Goal: Transaction & Acquisition: Purchase product/service

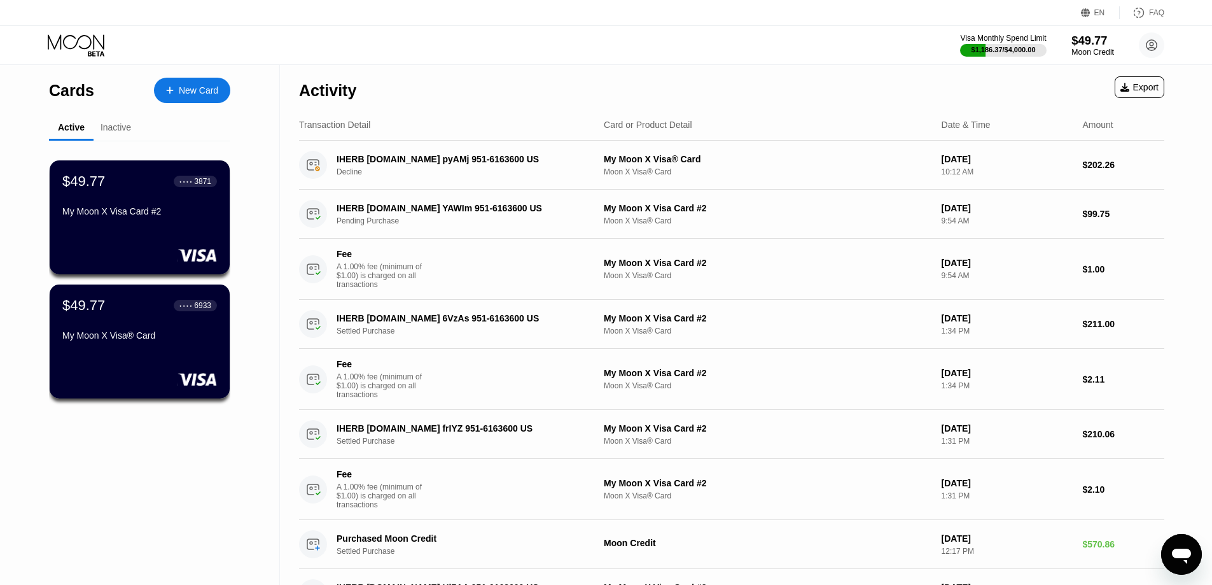
click at [1090, 47] on div "$49.77" at bounding box center [1093, 40] width 43 height 13
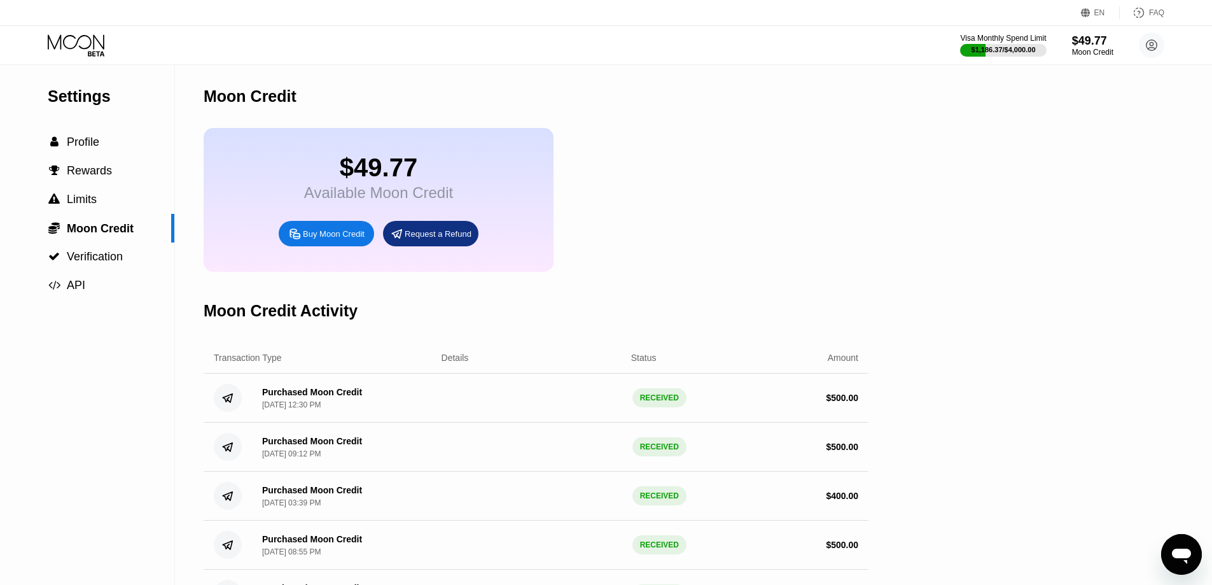
click at [325, 246] on div "Buy Moon Credit" at bounding box center [326, 233] width 95 height 25
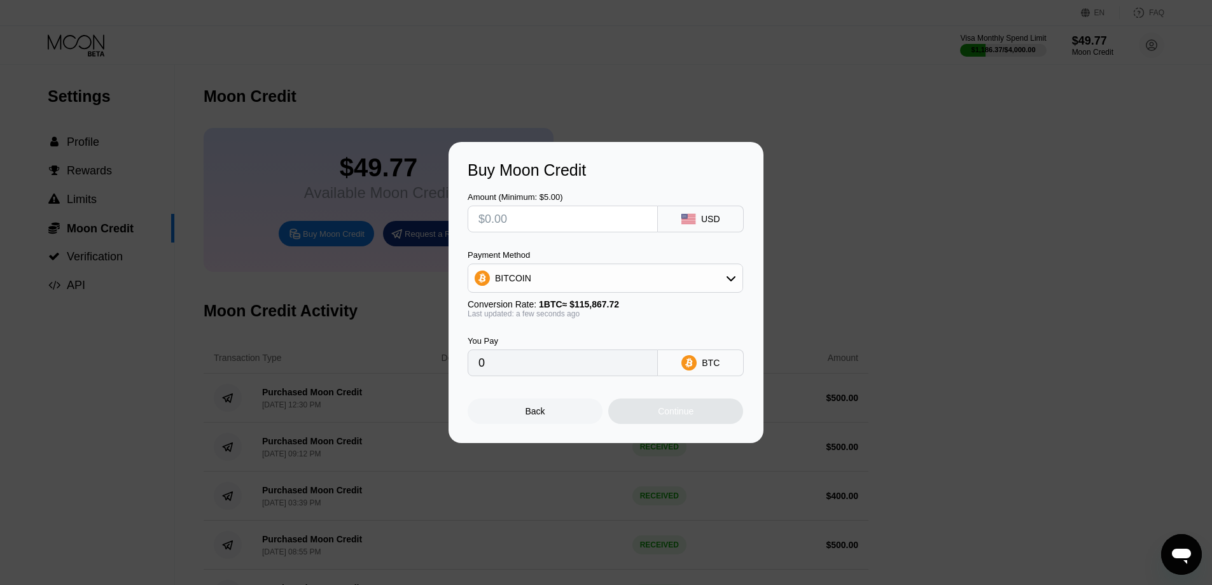
click at [620, 279] on div "BITCOIN" at bounding box center [605, 277] width 274 height 25
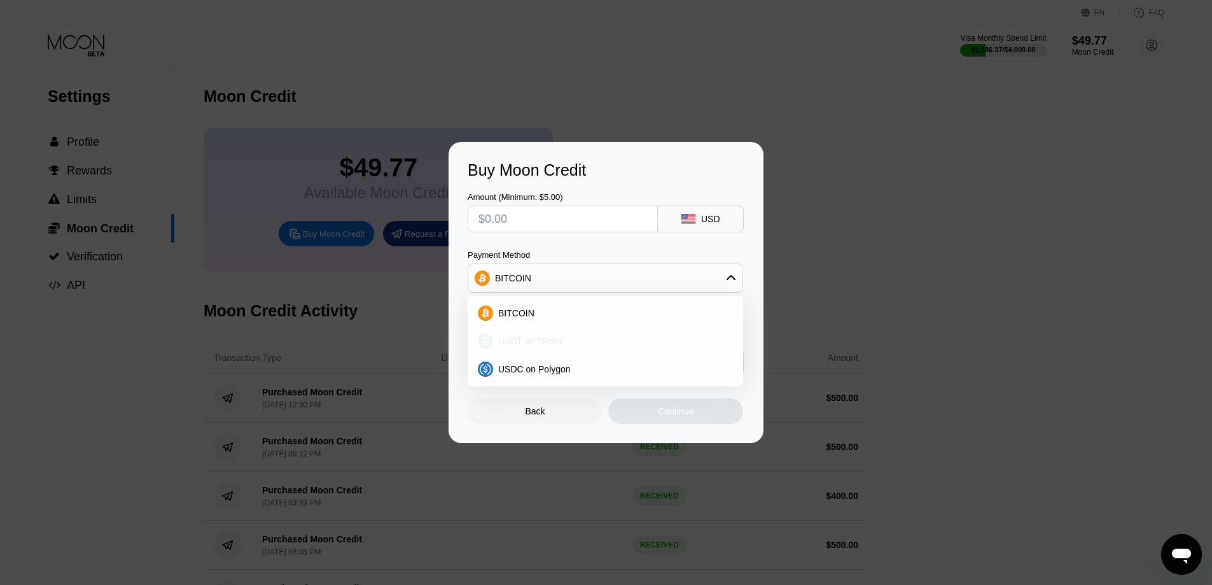
click at [532, 340] on span "USDT on TRON" at bounding box center [530, 341] width 64 height 10
type input "0.00"
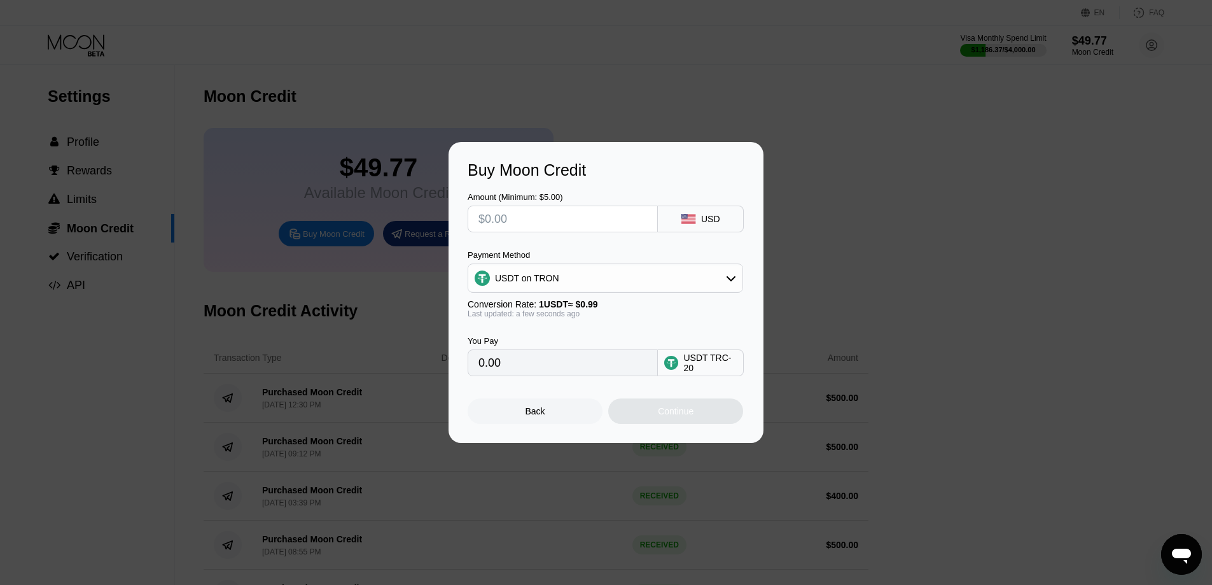
click at [521, 226] on input "text" at bounding box center [563, 218] width 169 height 25
type input "$1"
type input "1.01"
type input "$15"
type input "15.15"
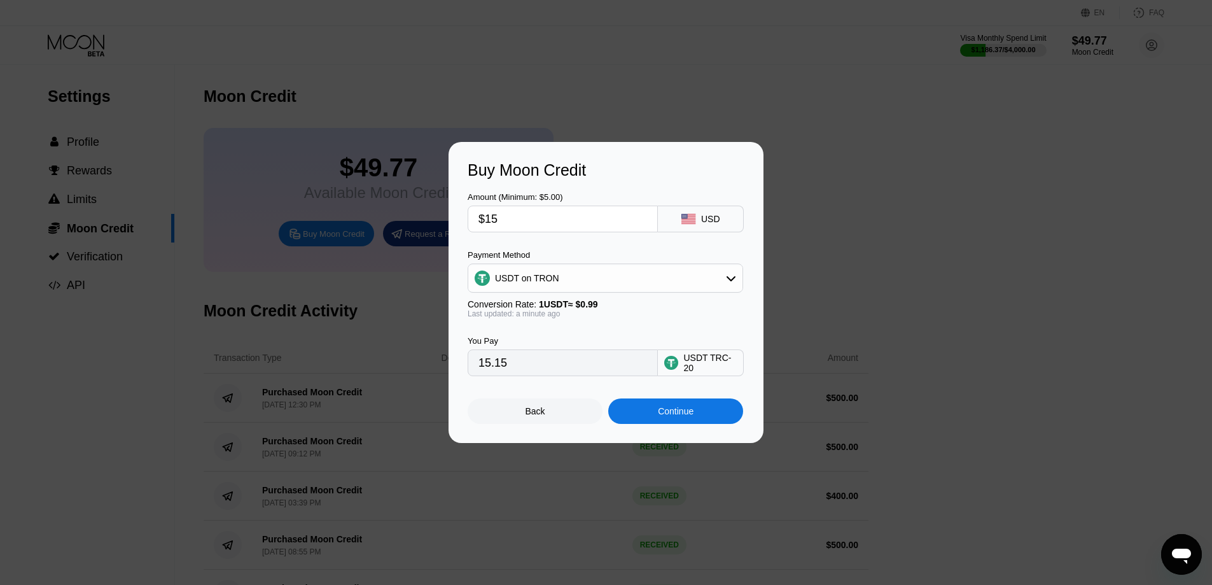
type input "$150"
type input "151.52"
type input "$150"
click at [675, 416] on div "Continue" at bounding box center [676, 411] width 36 height 10
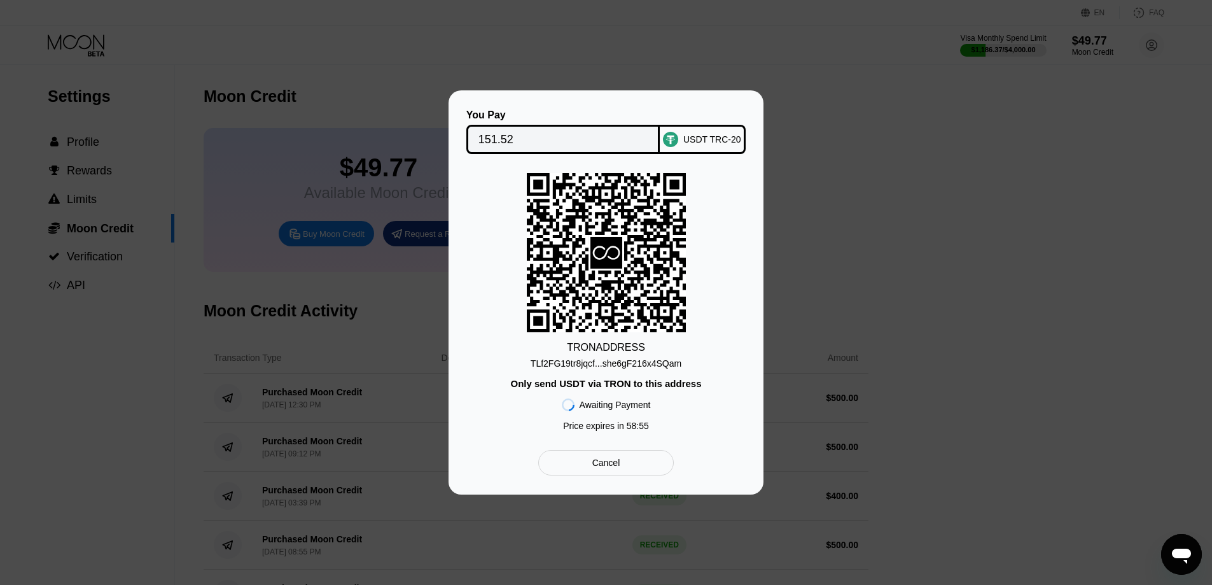
click at [632, 362] on div "TLf2FG19tr8jqcf...she6gF216x4SQam" at bounding box center [606, 363] width 151 height 10
click at [598, 456] on div "Cancel" at bounding box center [606, 462] width 136 height 25
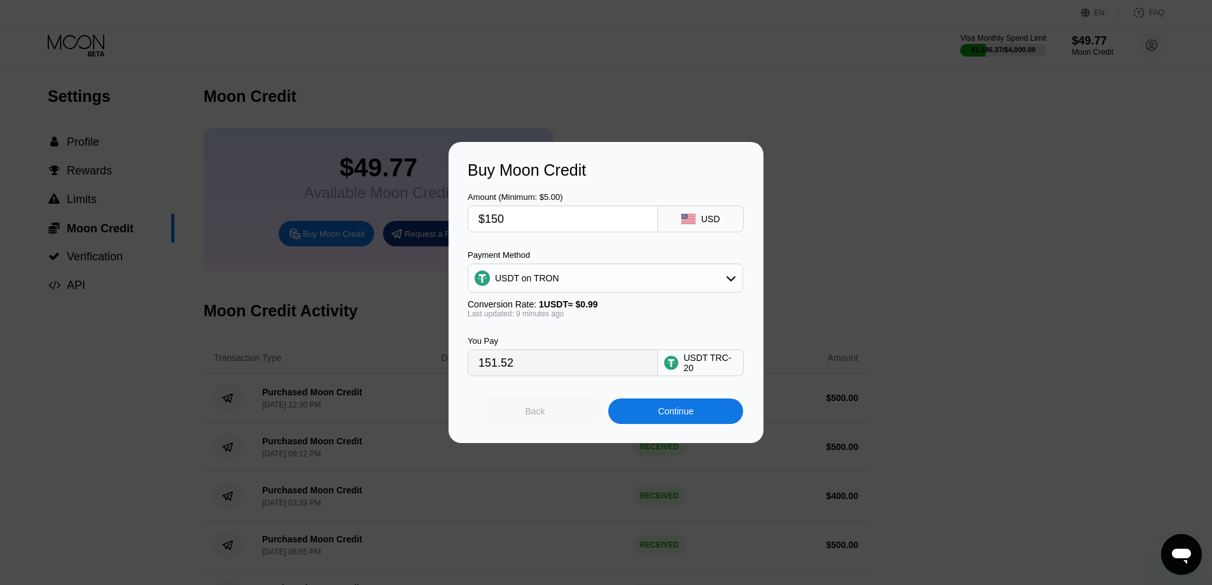
click at [529, 424] on div "Back" at bounding box center [535, 410] width 135 height 25
